Goal: Task Accomplishment & Management: Use online tool/utility

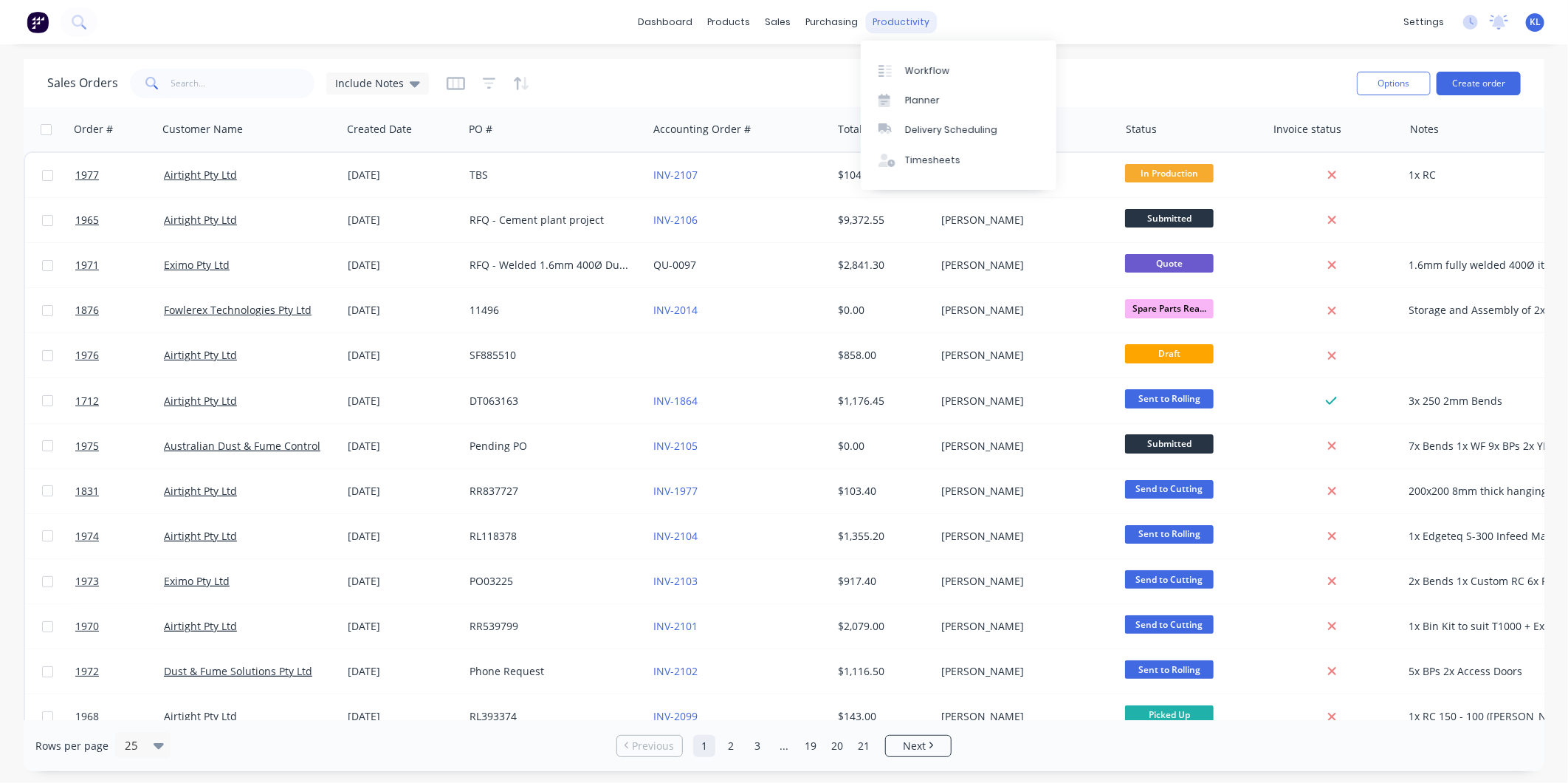
click at [888, 30] on div "productivity" at bounding box center [902, 22] width 72 height 22
click at [916, 76] on div "Workflow" at bounding box center [927, 70] width 44 height 13
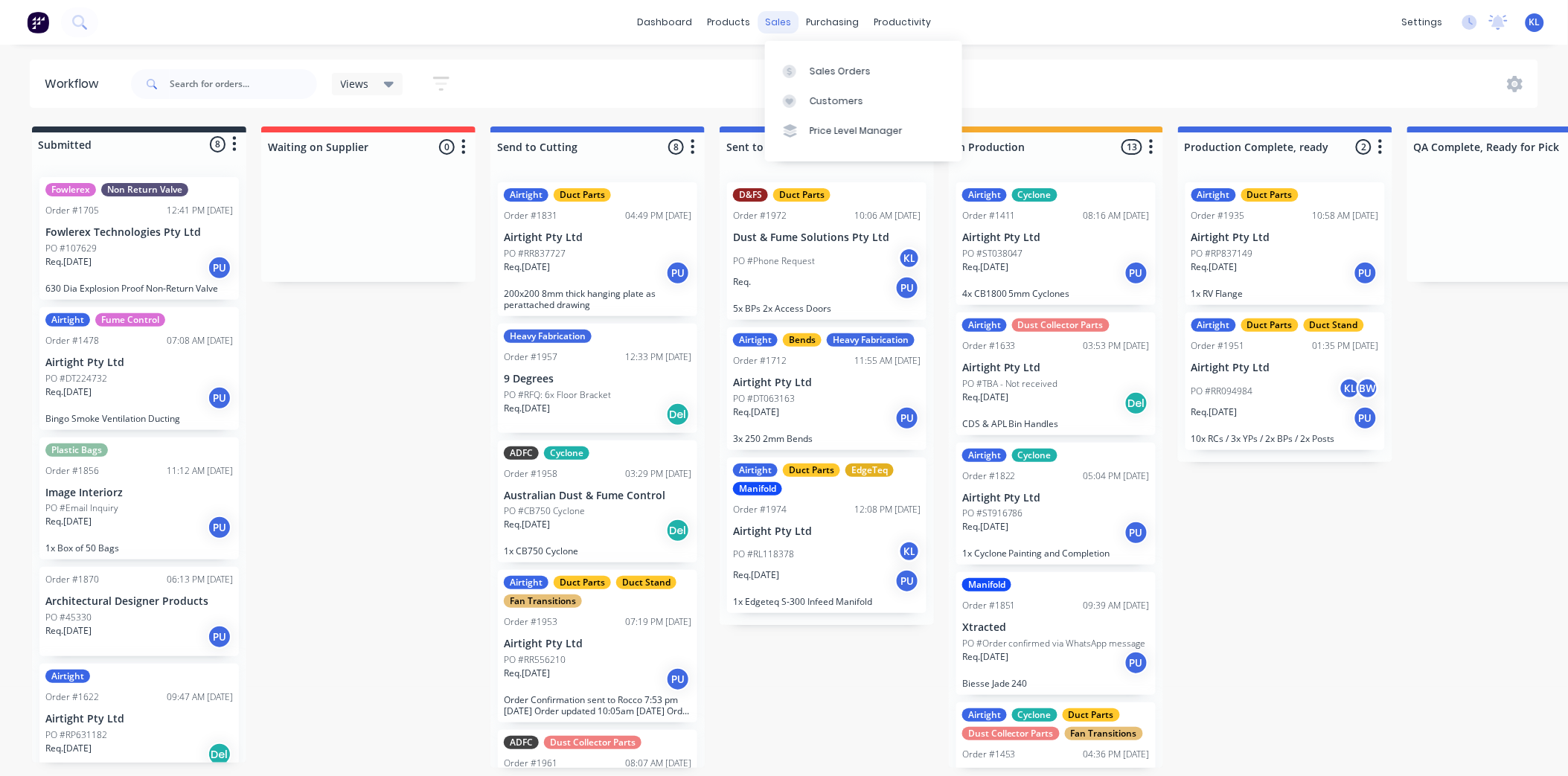
click at [783, 23] on div "sales" at bounding box center [777, 22] width 41 height 22
click at [595, 294] on p "200x200 8mm thick hanging plate as perattached drawing" at bounding box center [598, 298] width 188 height 22
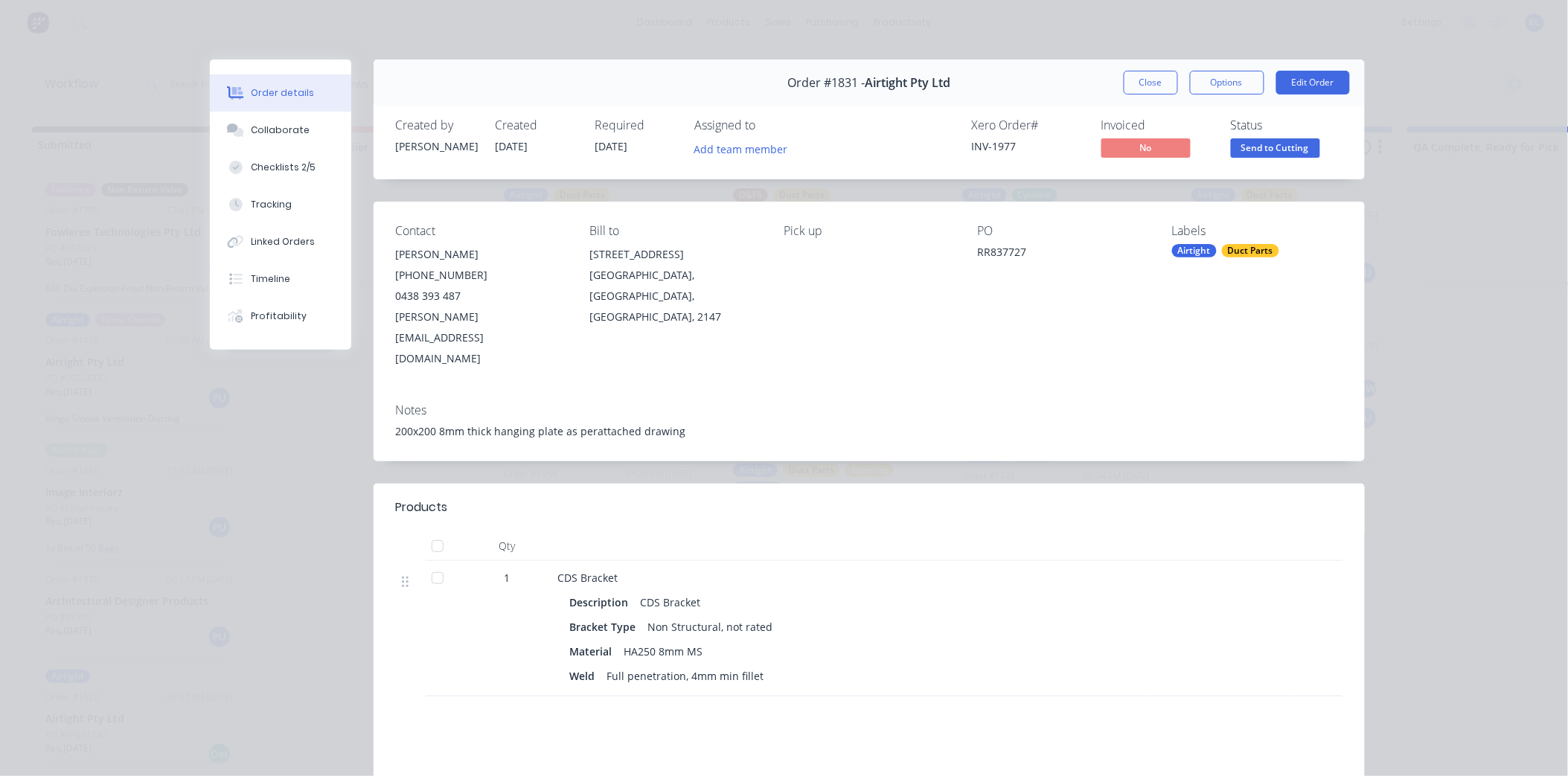
click at [1231, 157] on span "Send to Cutting" at bounding box center [1276, 148] width 89 height 18
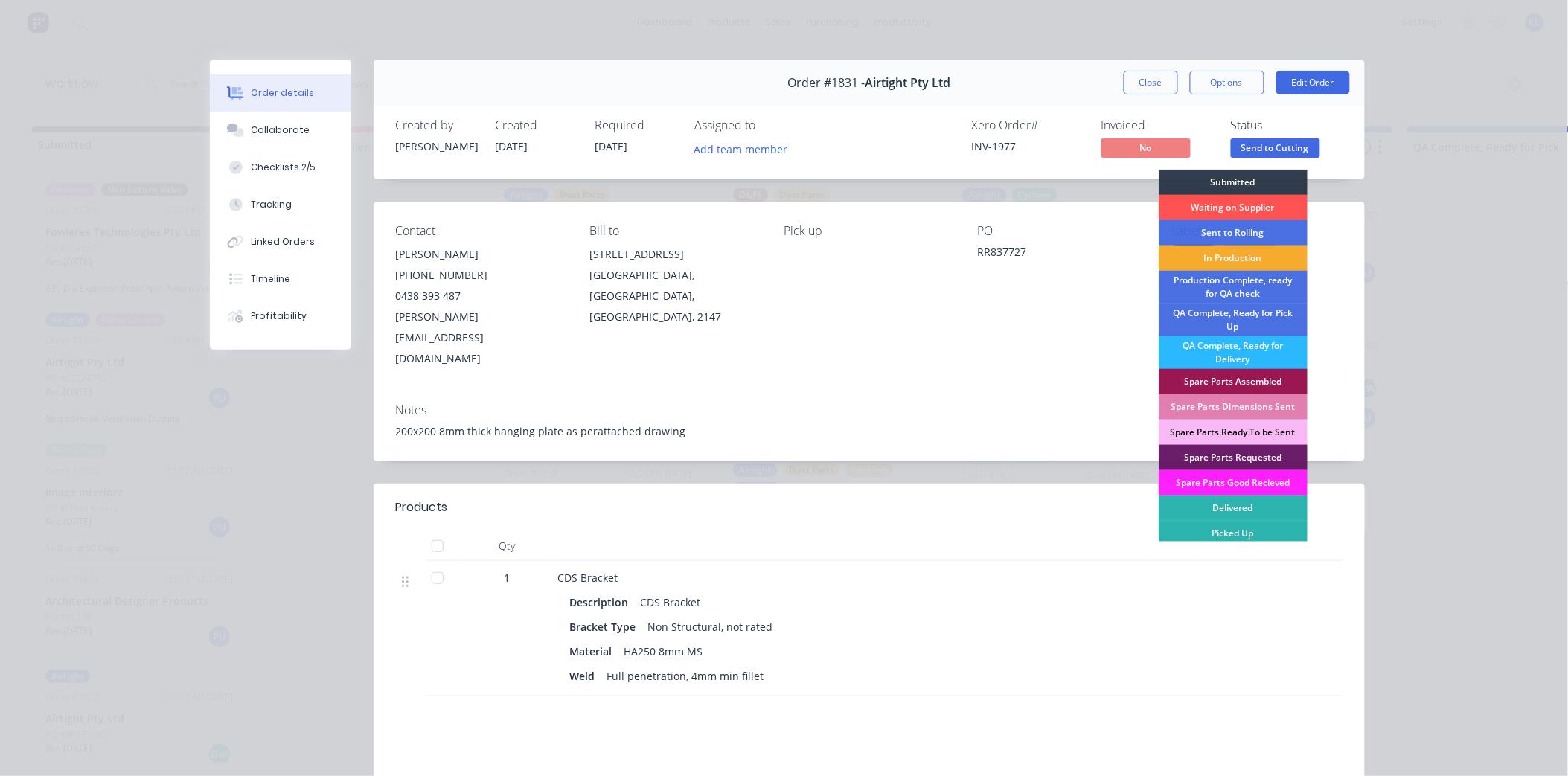
click at [1225, 263] on div "In Production" at bounding box center [1233, 258] width 149 height 25
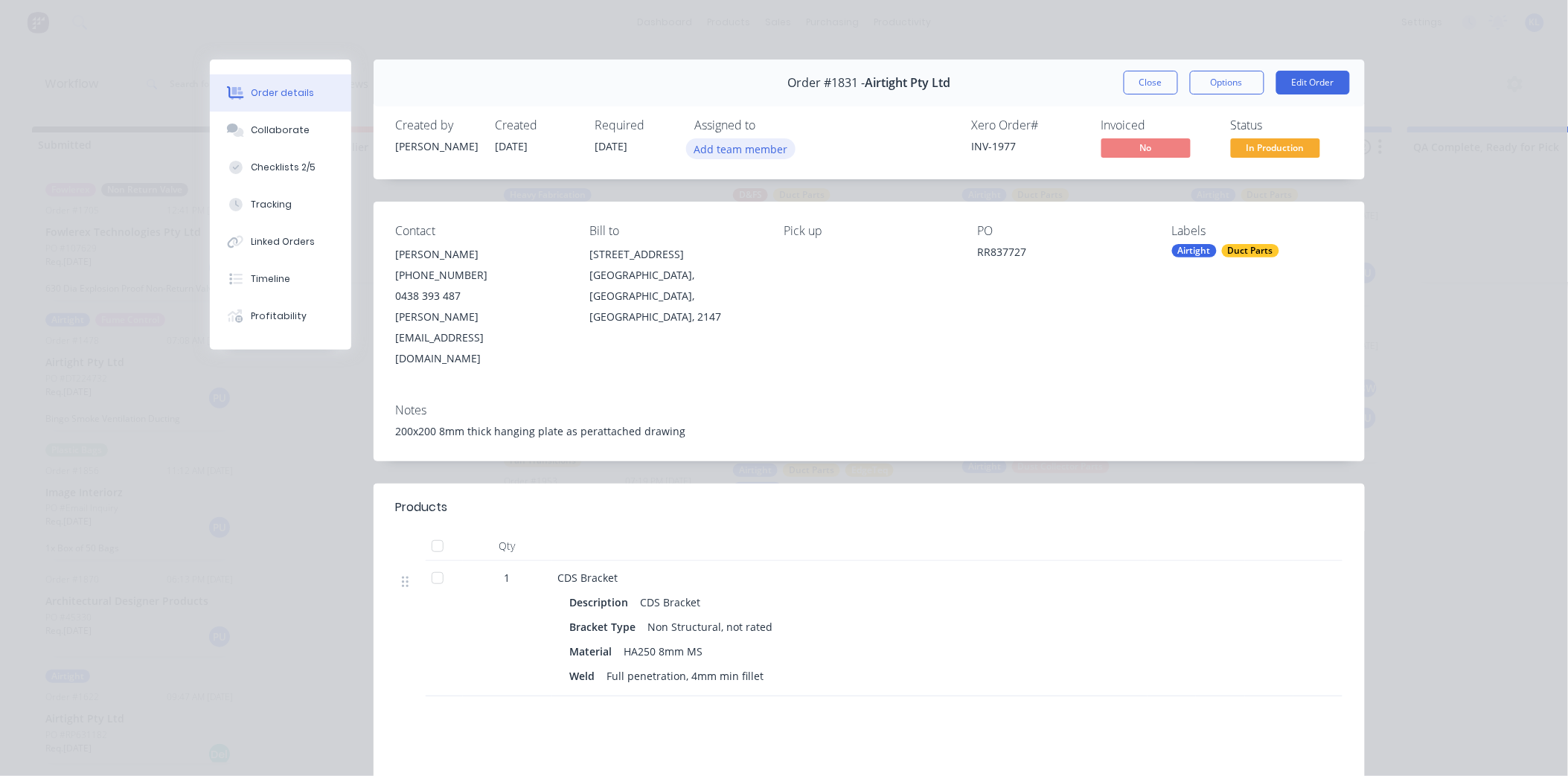
click at [703, 154] on button "Add team member" at bounding box center [741, 148] width 109 height 20
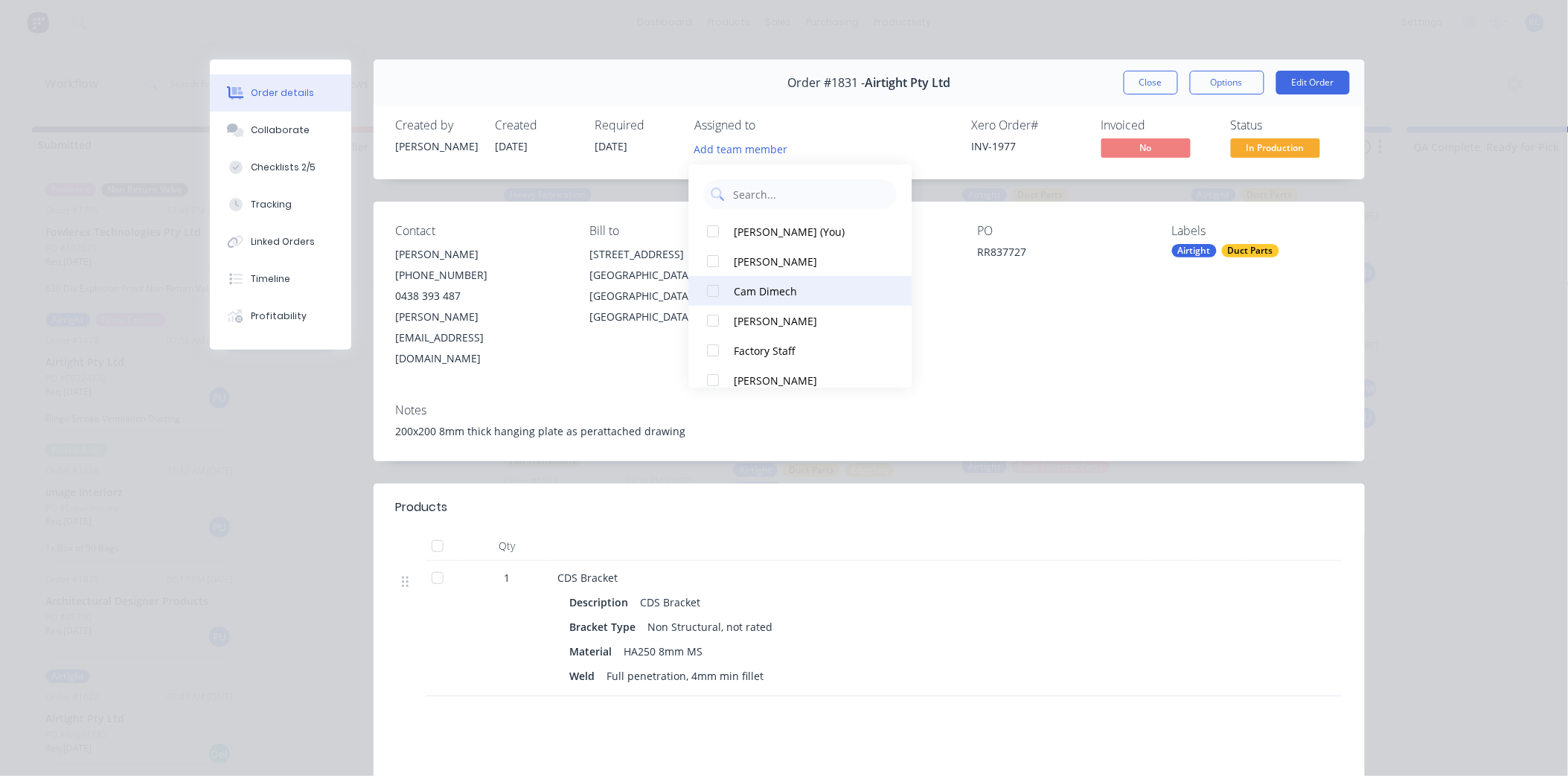
click at [780, 293] on div "Cam Dimech" at bounding box center [809, 291] width 149 height 15
click at [265, 122] on button "Collaborate" at bounding box center [281, 130] width 141 height 37
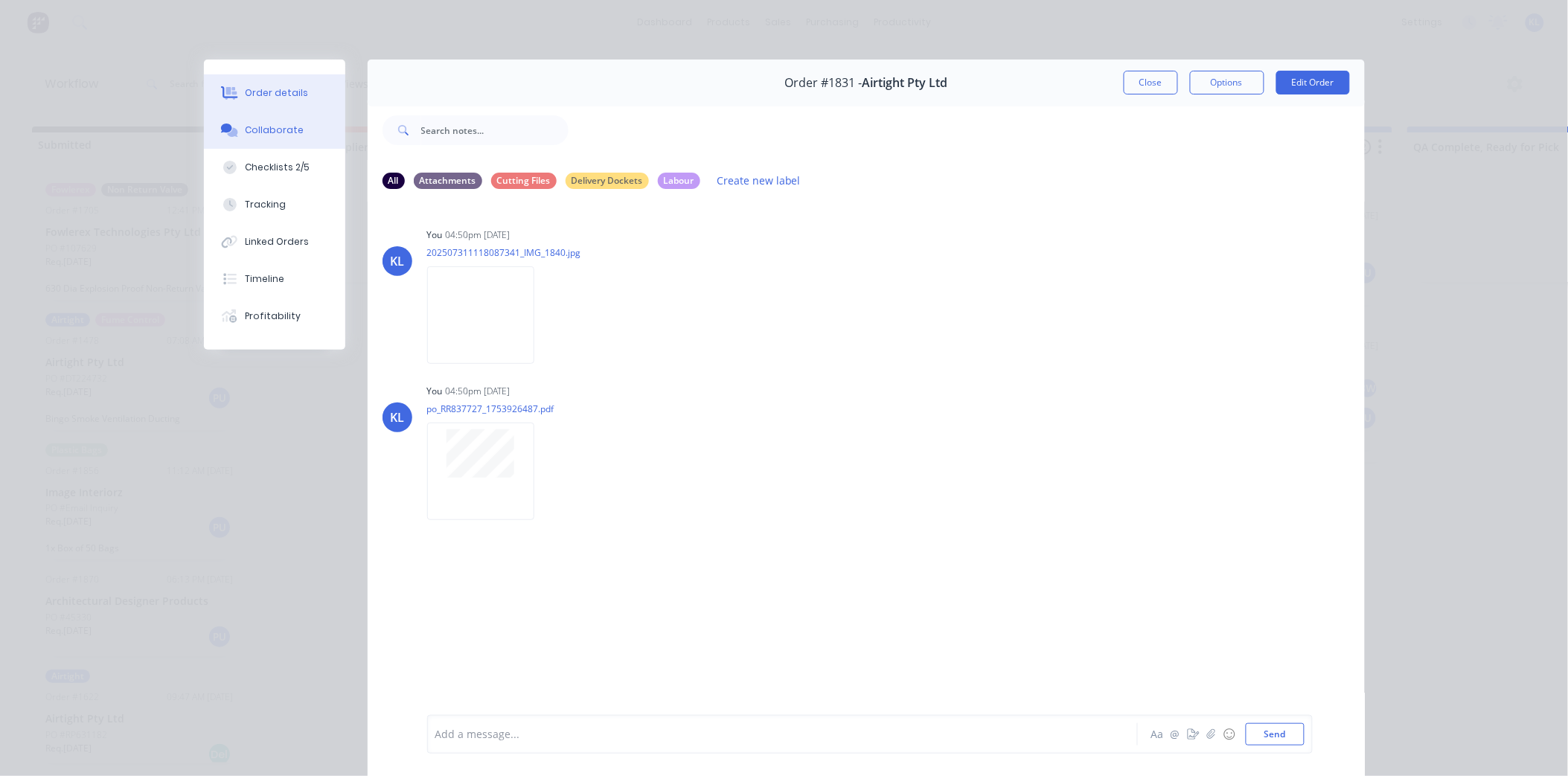
drag, startPoint x: 268, startPoint y: 102, endPoint x: 419, endPoint y: 92, distance: 151.3
click at [278, 99] on button "Order details" at bounding box center [275, 93] width 141 height 37
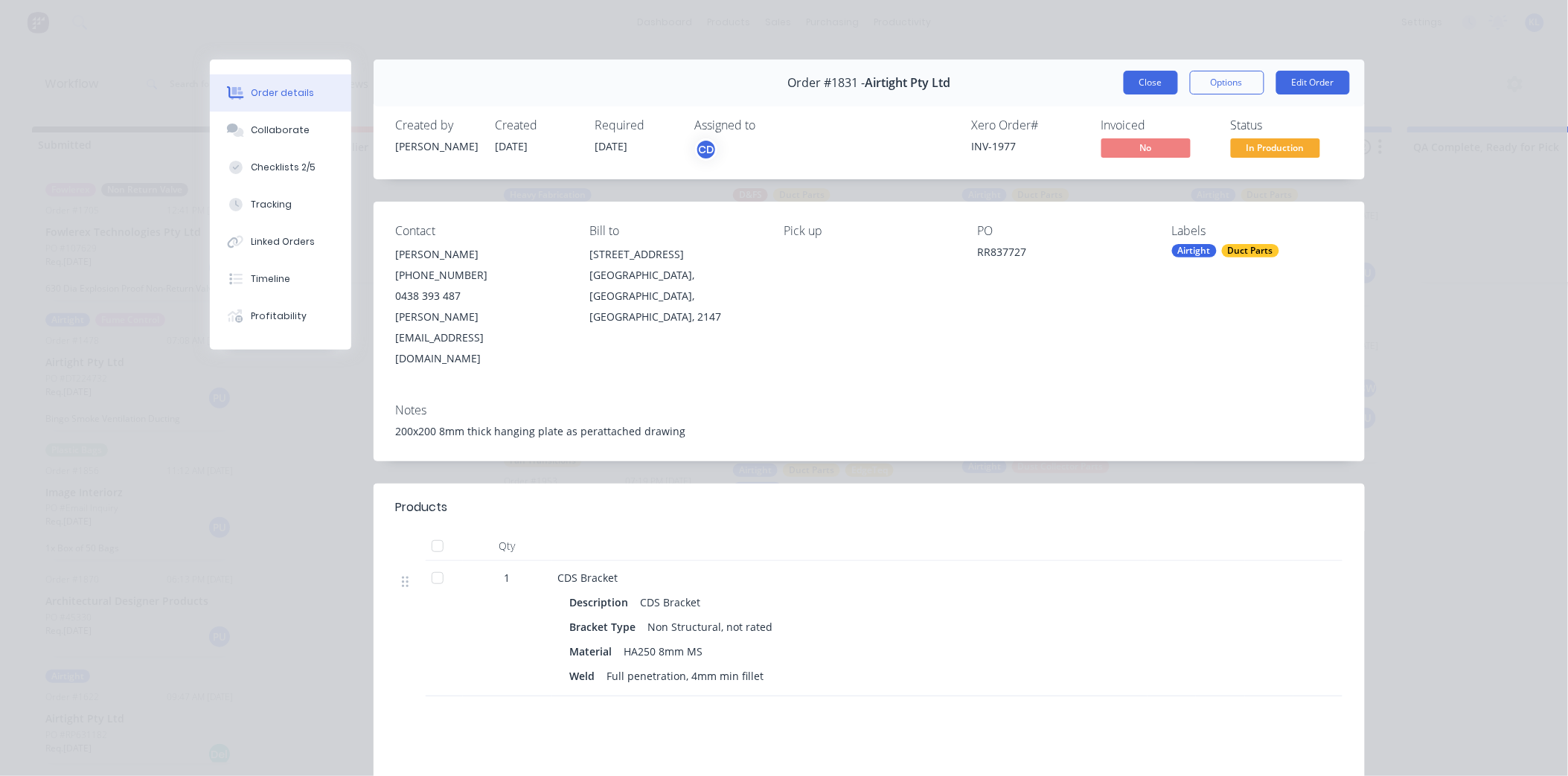
click at [1154, 85] on button "Close" at bounding box center [1150, 82] width 55 height 24
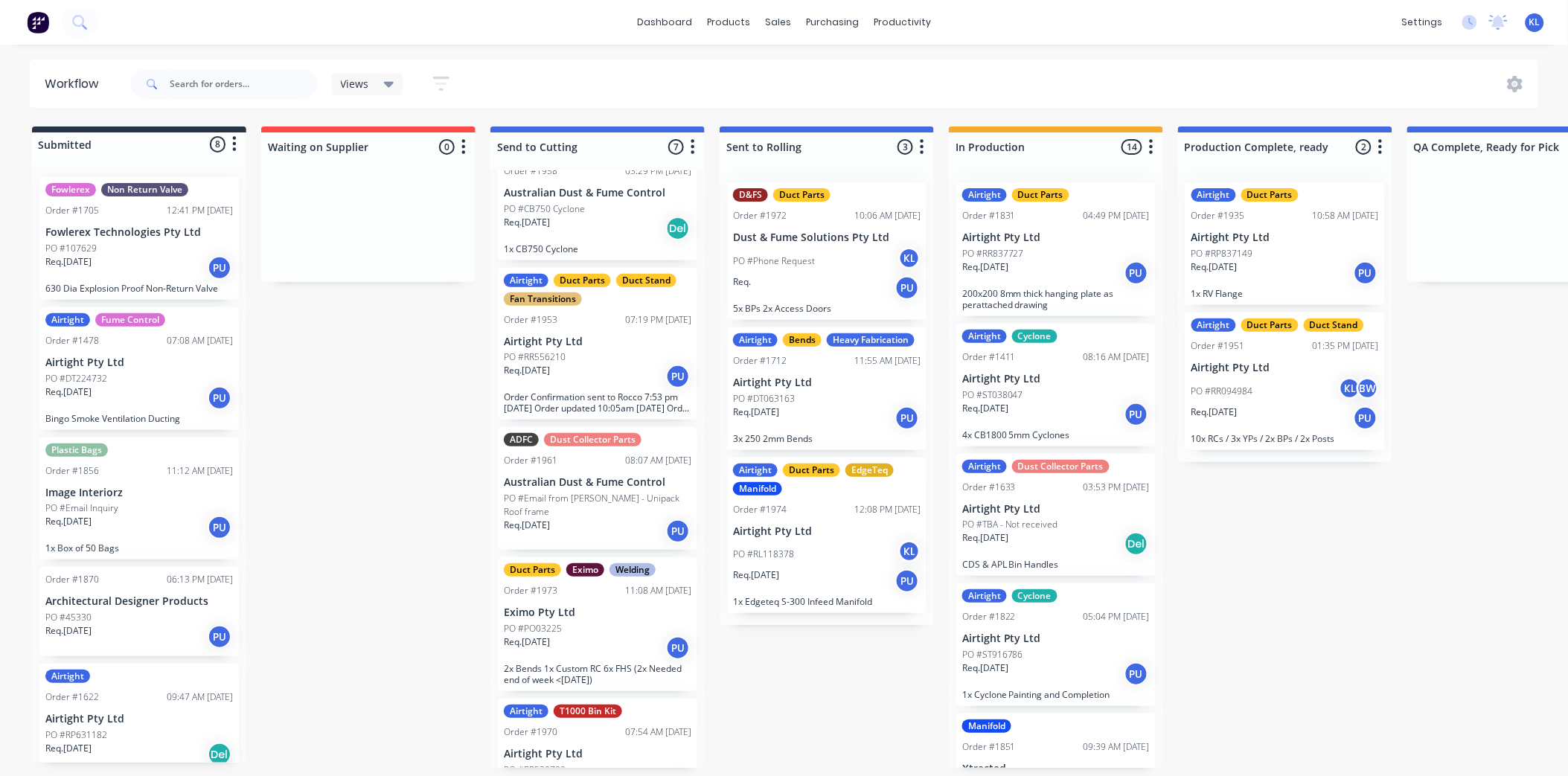
scroll to position [165, 0]
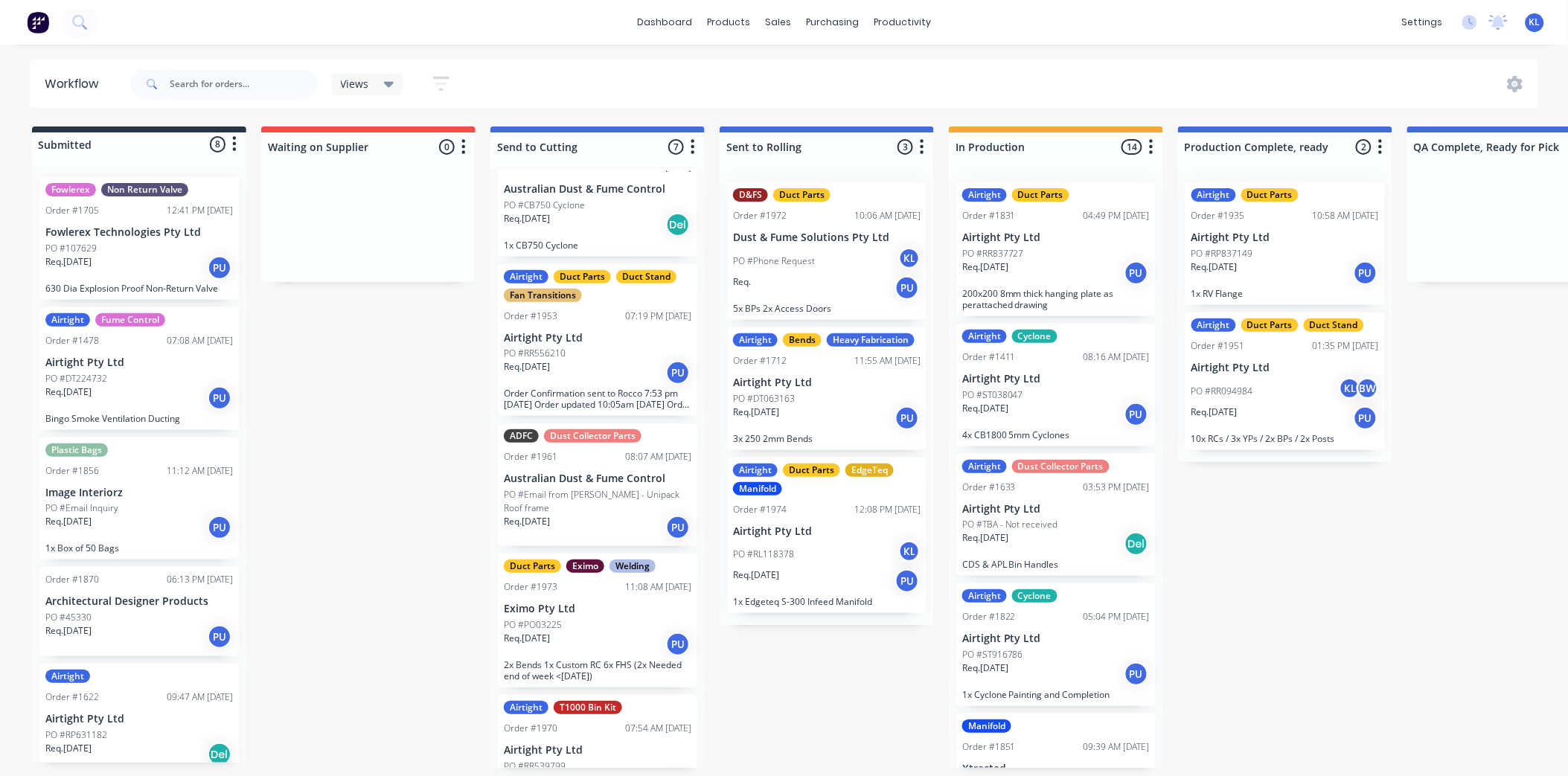
drag, startPoint x: 236, startPoint y: 175, endPoint x: 245, endPoint y: 164, distance: 14.2
click at [245, 164] on div "Submitted 8 Status colour #273444 hex #273444 Save Cancel Summaries Total order…" at bounding box center [139, 445] width 215 height 636
